Goal: Transaction & Acquisition: Book appointment/travel/reservation

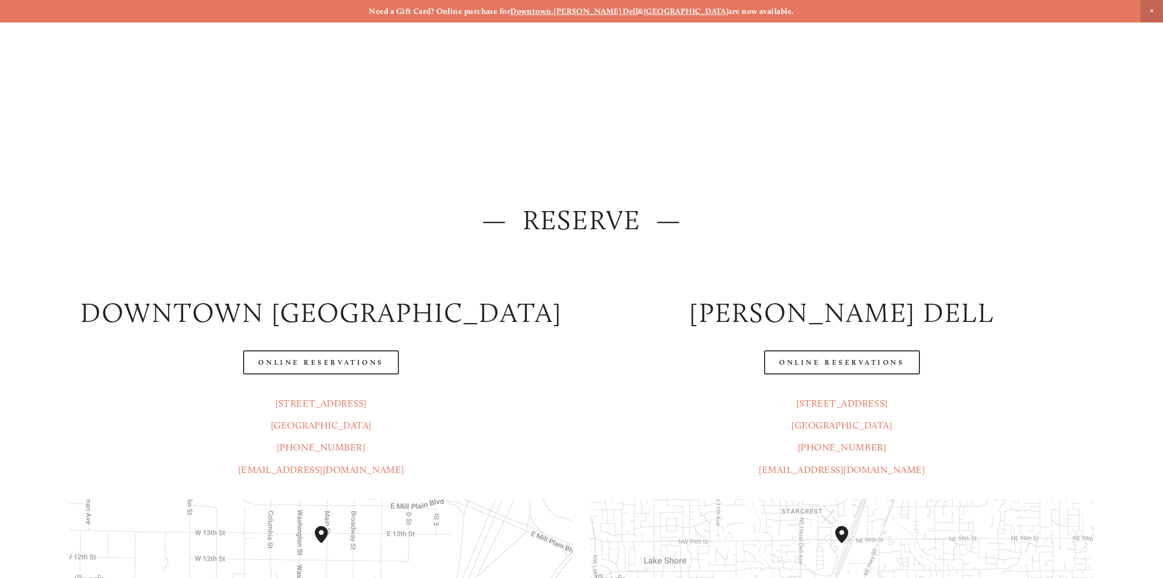
scroll to position [107, 0]
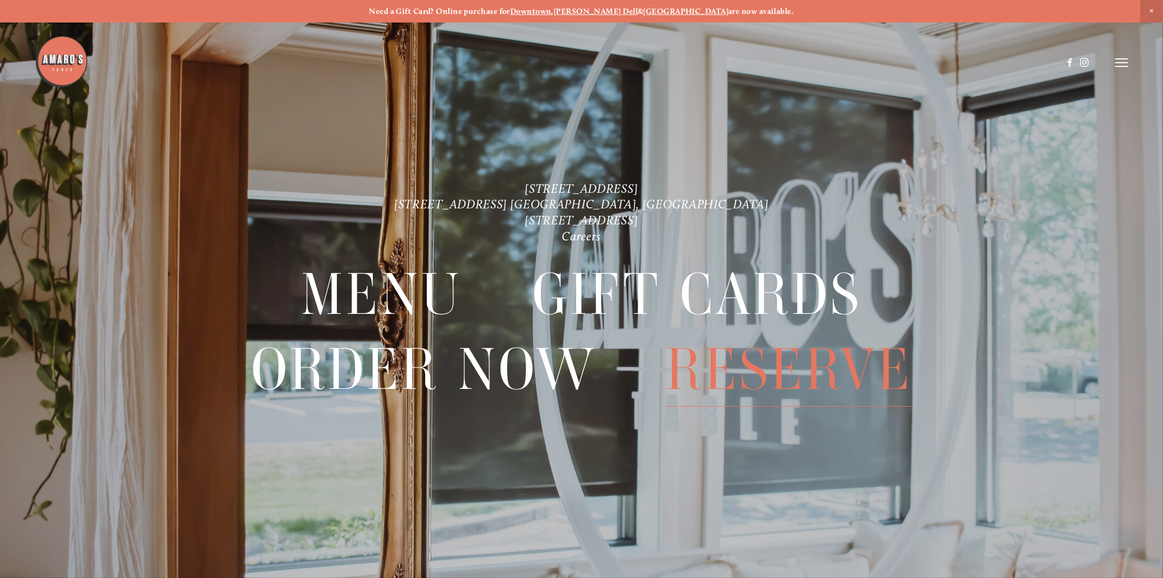
click at [761, 375] on span "Reserve" at bounding box center [789, 369] width 246 height 74
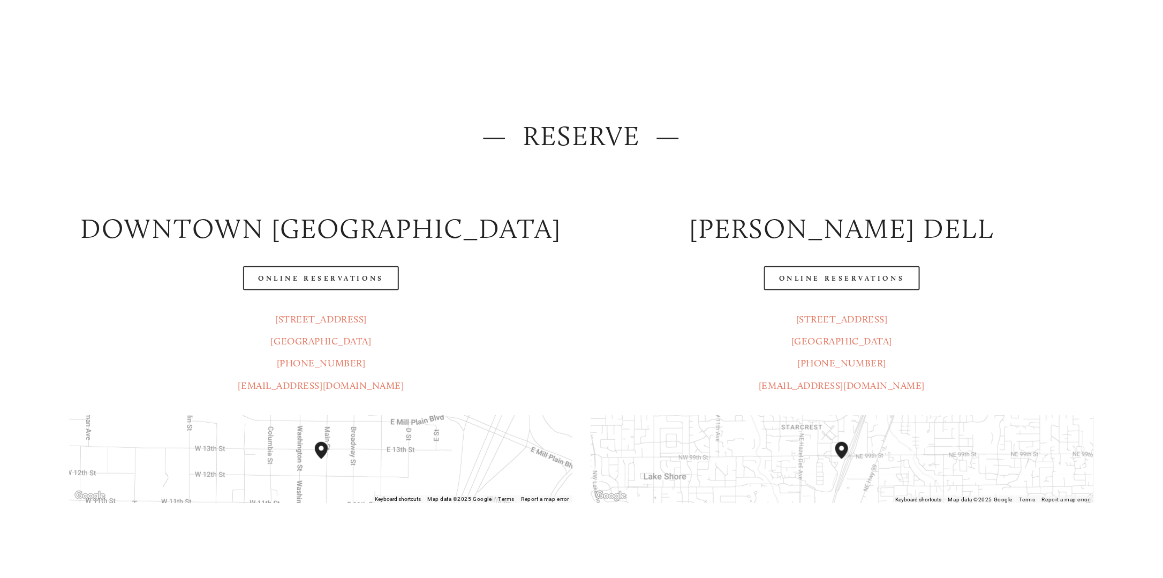
scroll to position [107, 0]
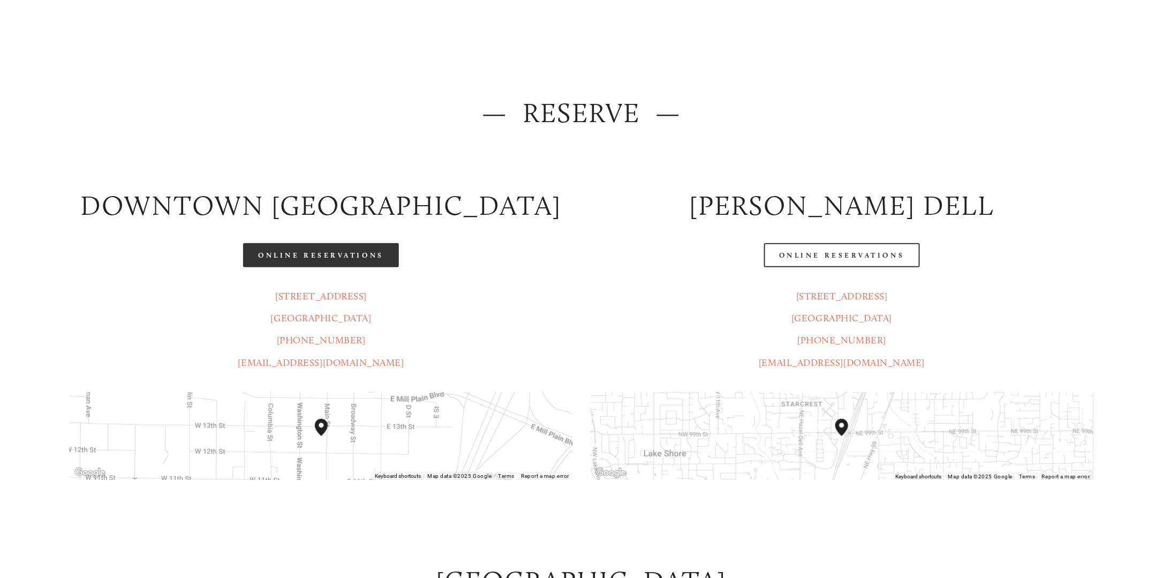
click at [339, 254] on link "Online Reservations" at bounding box center [320, 255] width 155 height 24
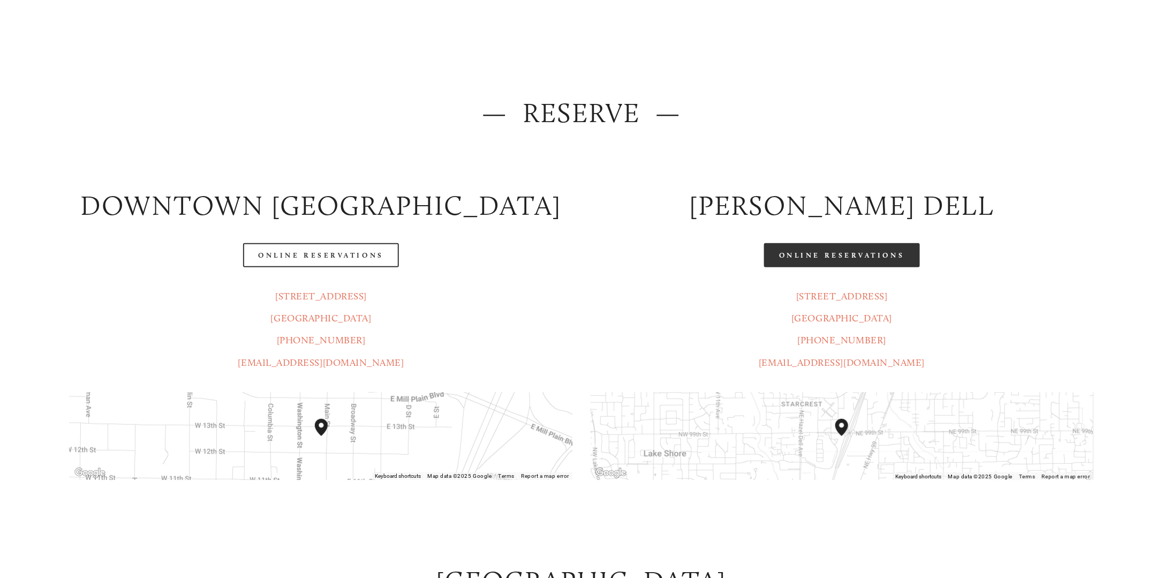
click at [873, 253] on link "Online Reservations" at bounding box center [841, 255] width 155 height 24
